Goal: Task Accomplishment & Management: Complete application form

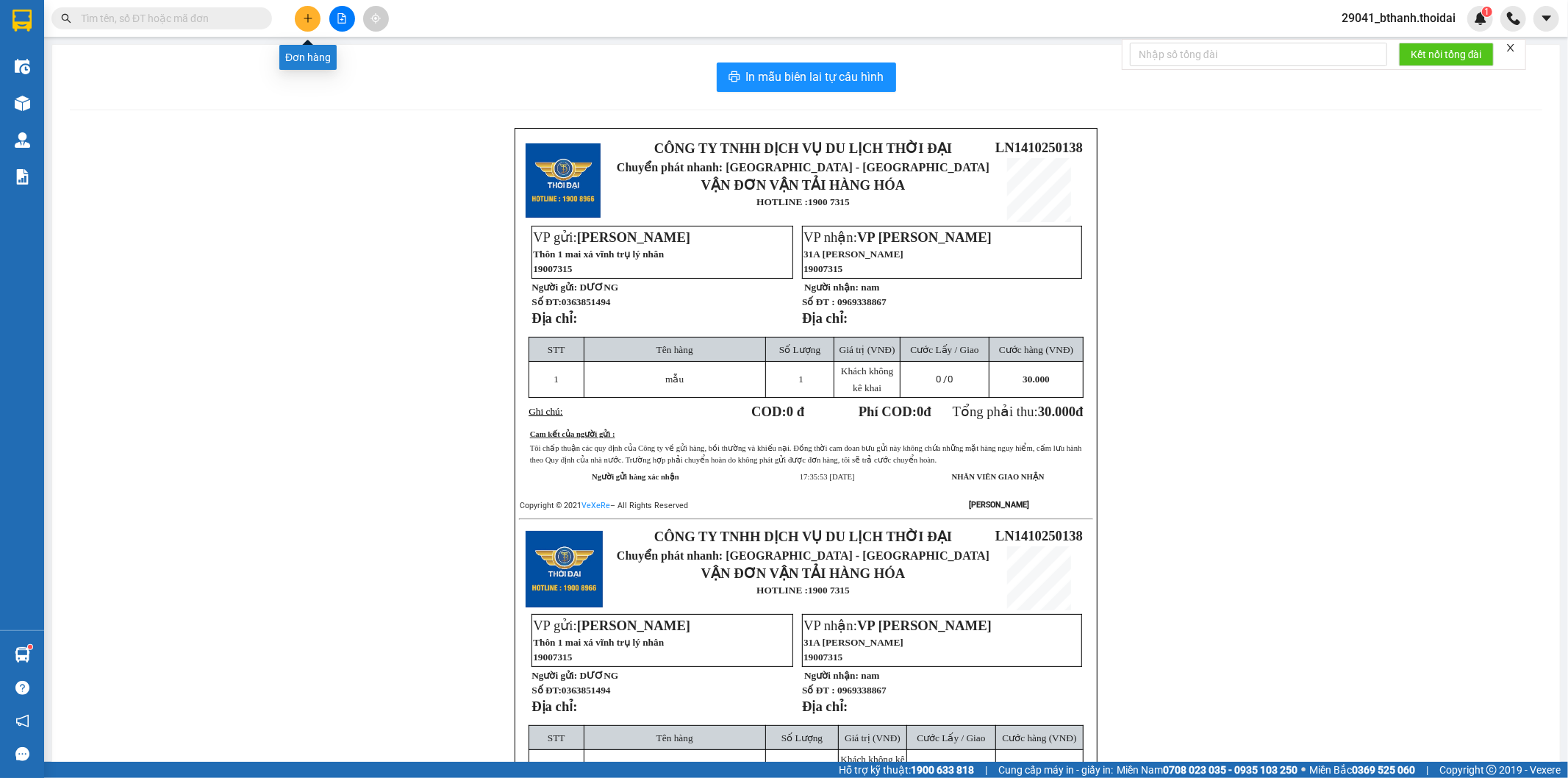
click at [303, 15] on icon "plus" at bounding box center [308, 18] width 10 height 10
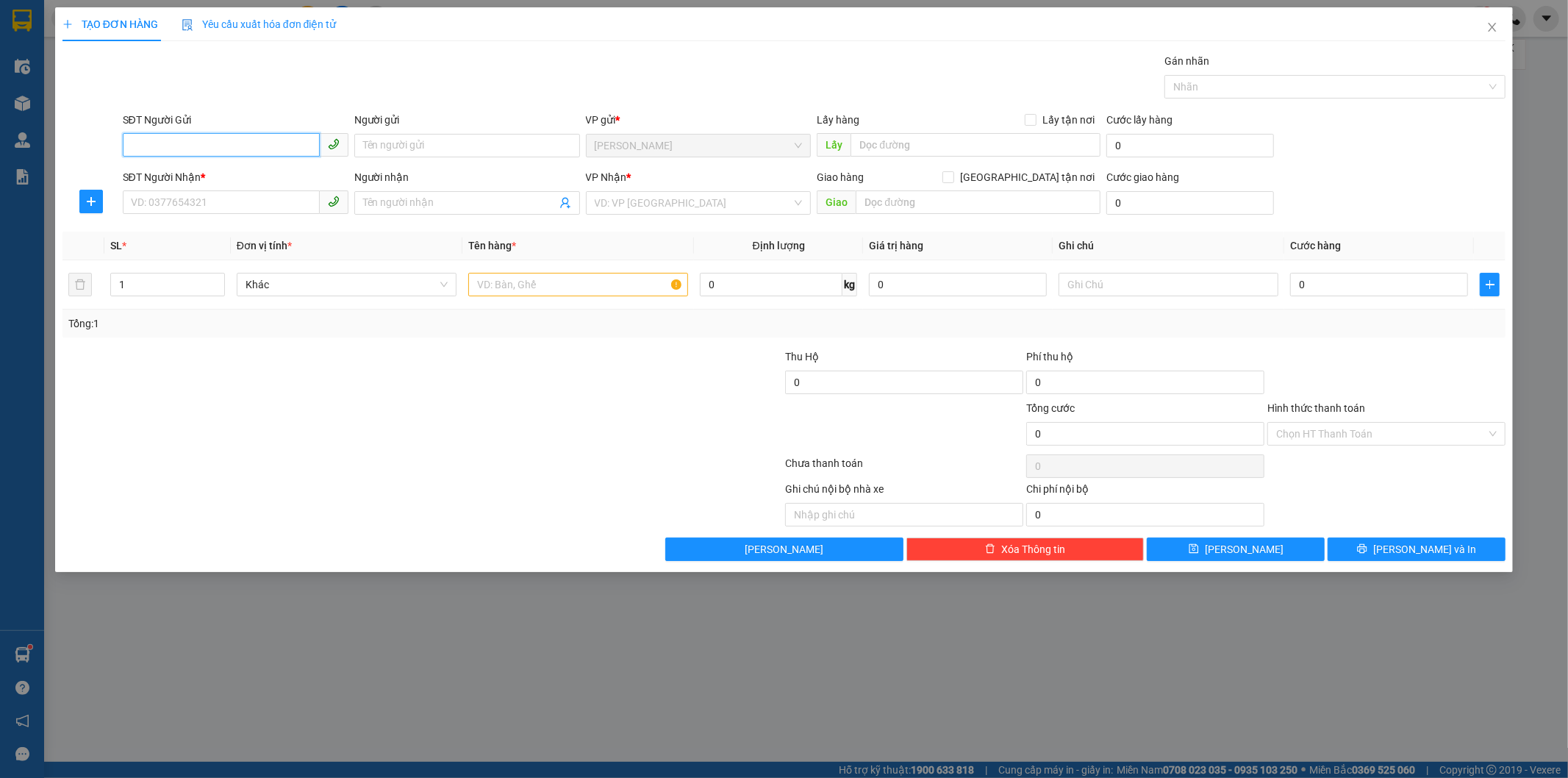
click at [204, 143] on input "SĐT Người Gửi" at bounding box center [221, 145] width 197 height 23
type input "0942102794"
click at [296, 164] on div "0942102794 - [PERSON_NAME]" at bounding box center [236, 175] width 226 height 23
type input "tuấn anh"
type input "0942102794"
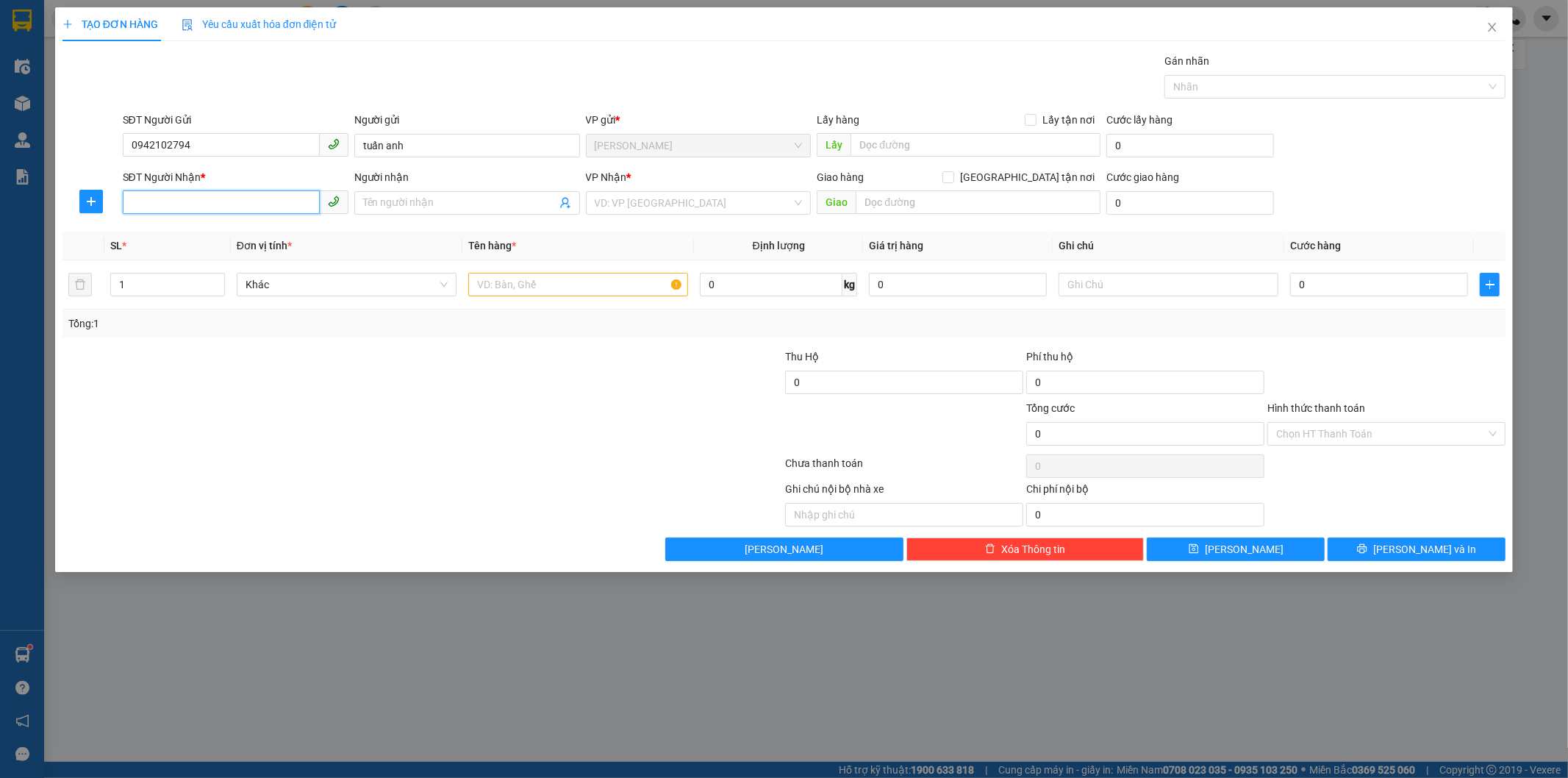
click at [247, 200] on input "SĐT Người Nhận *" at bounding box center [221, 202] width 197 height 23
click at [222, 227] on div "0915002155 - sỹ" at bounding box center [236, 233] width 208 height 16
type input "0915002155"
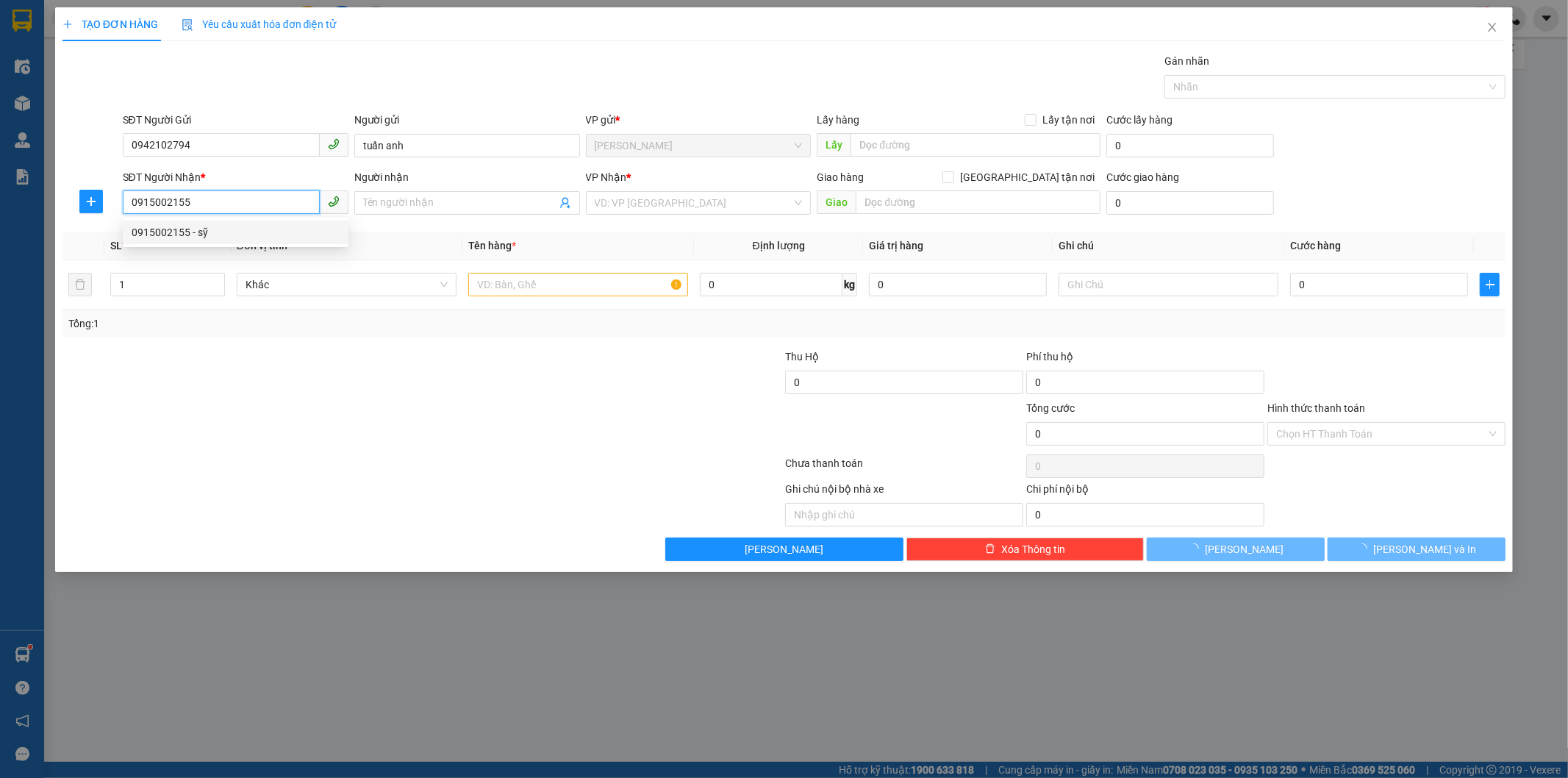
type input "sỹ"
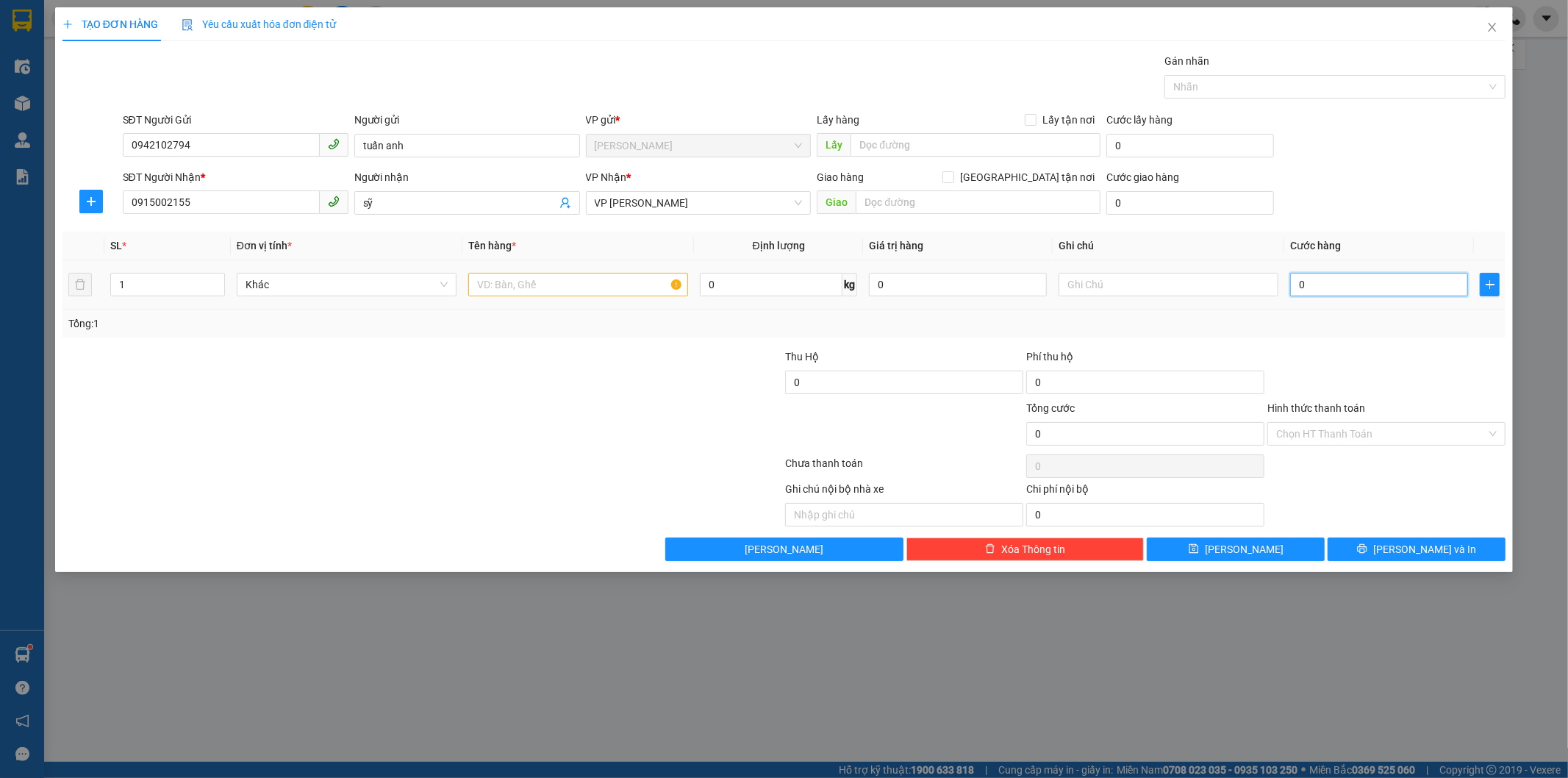
click at [1357, 285] on input "0" at bounding box center [1379, 284] width 178 height 23
type input "3"
type input "30"
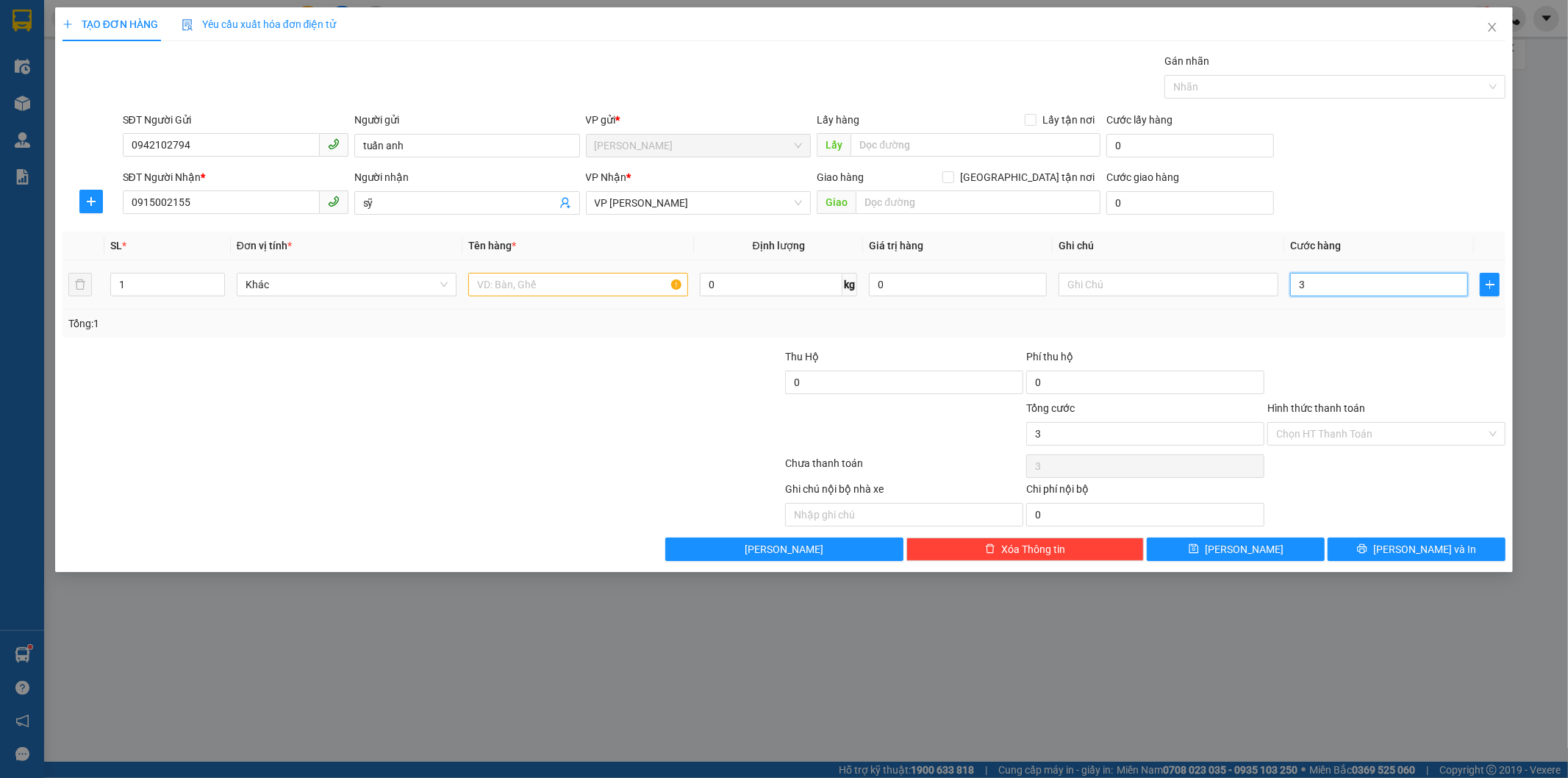
type input "30"
type input "300"
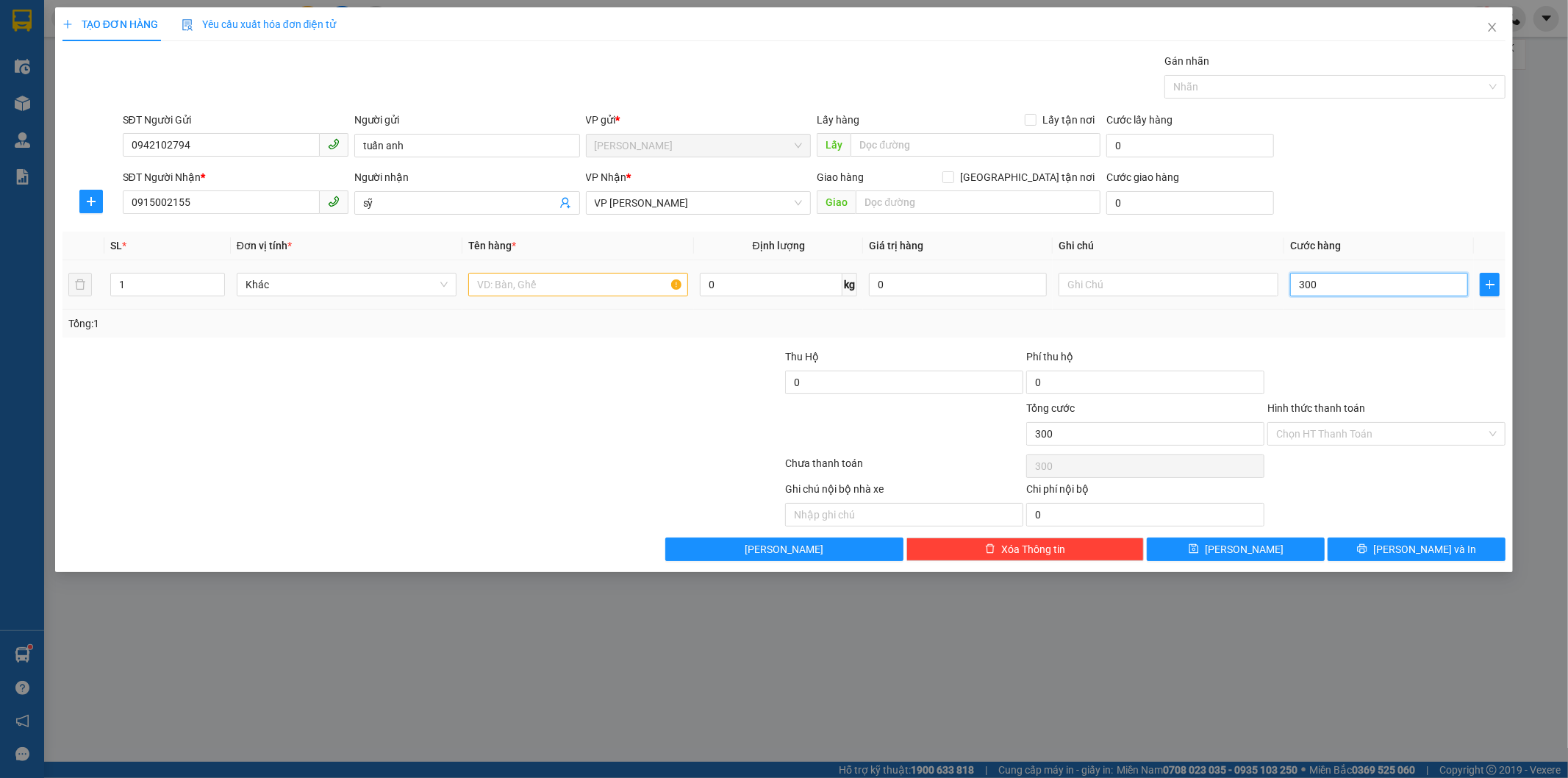
type input "3.000"
type input "30.000"
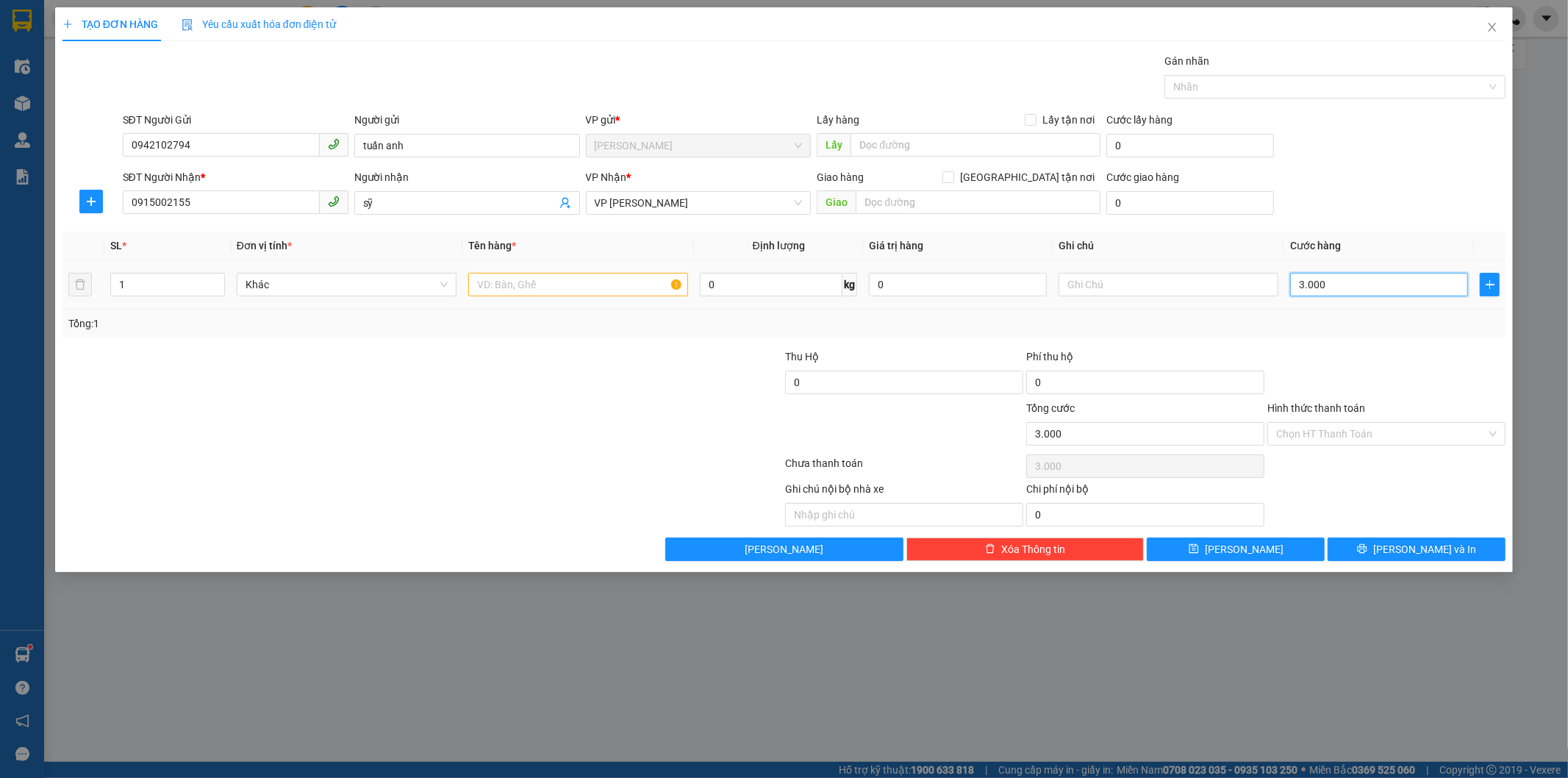
type input "30.000"
click at [1462, 543] on button "[PERSON_NAME] và In" at bounding box center [1416, 549] width 178 height 23
click at [545, 290] on input "text" at bounding box center [577, 284] width 220 height 23
type input "g"
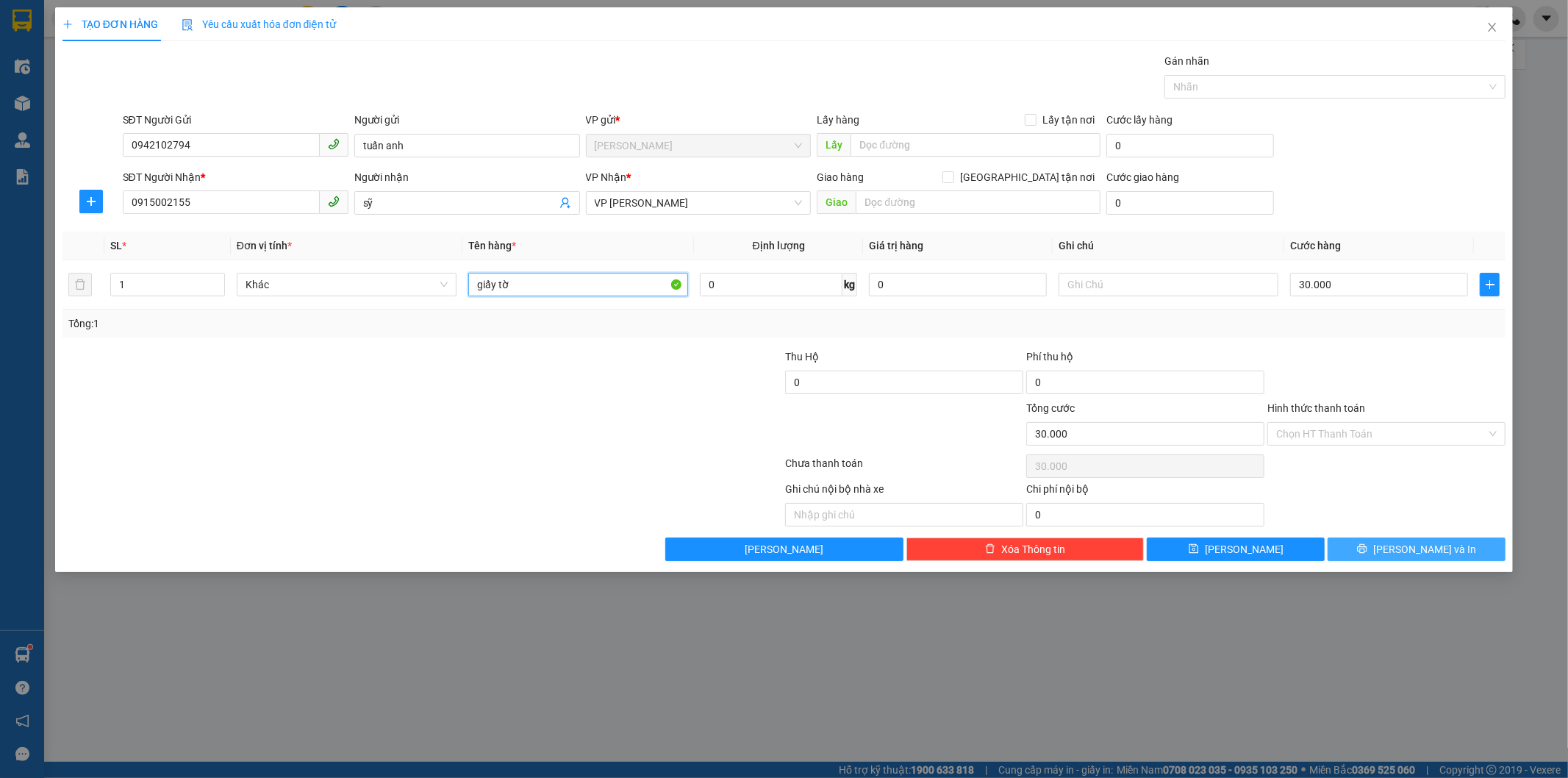
type input "giấy tờ"
click at [1418, 546] on span "[PERSON_NAME] và In" at bounding box center [1425, 550] width 103 height 16
